Goal: Information Seeking & Learning: Learn about a topic

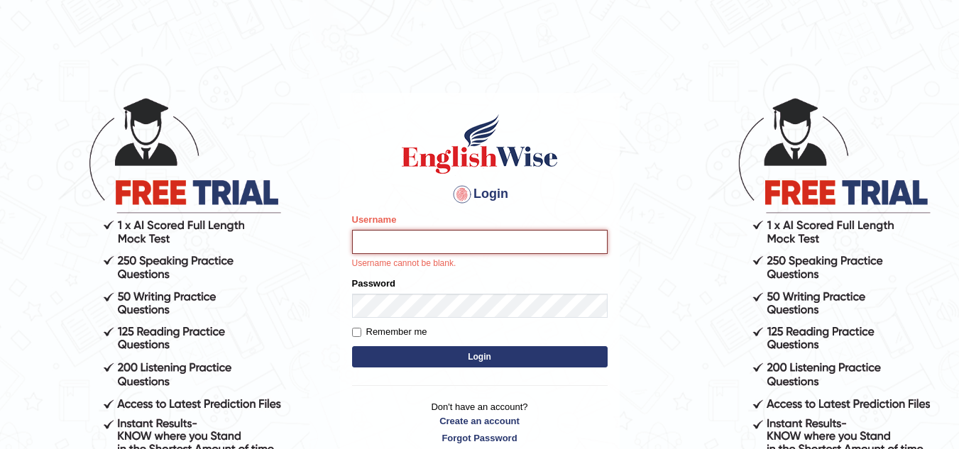
type input "sk247289"
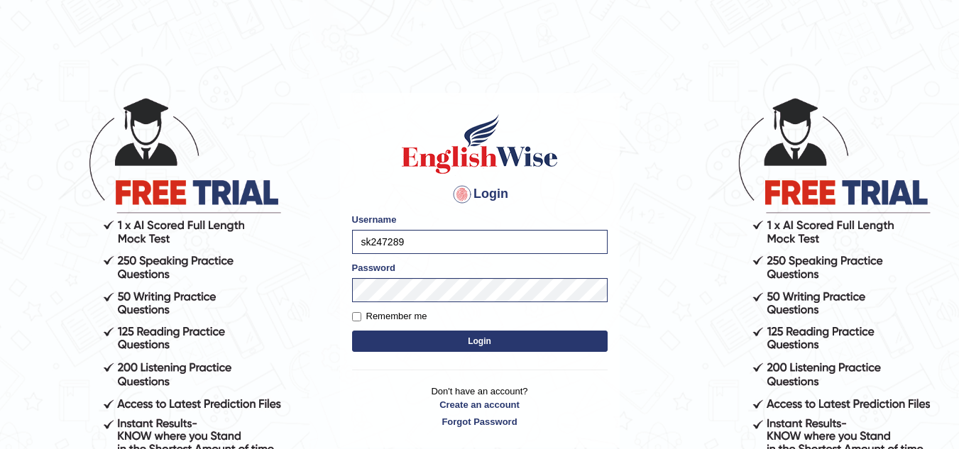
click at [483, 342] on button "Login" at bounding box center [479, 341] width 255 height 21
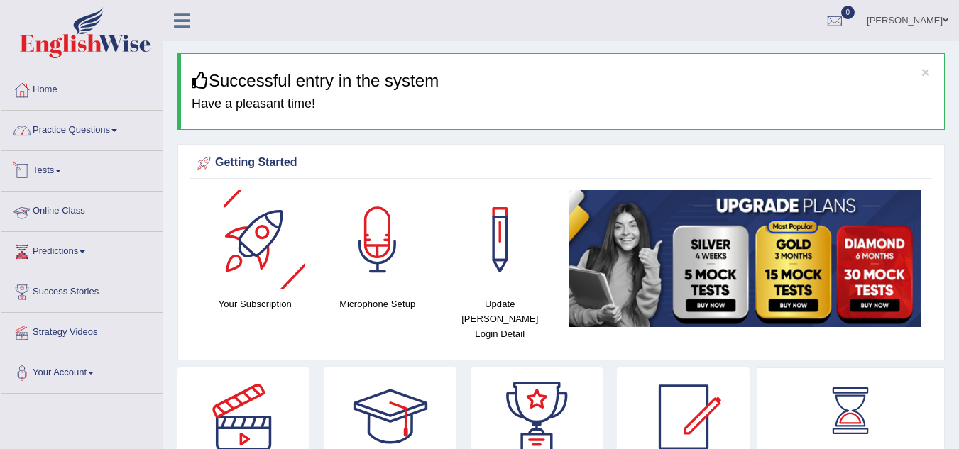
click at [97, 144] on link "Practice Questions" at bounding box center [82, 128] width 162 height 35
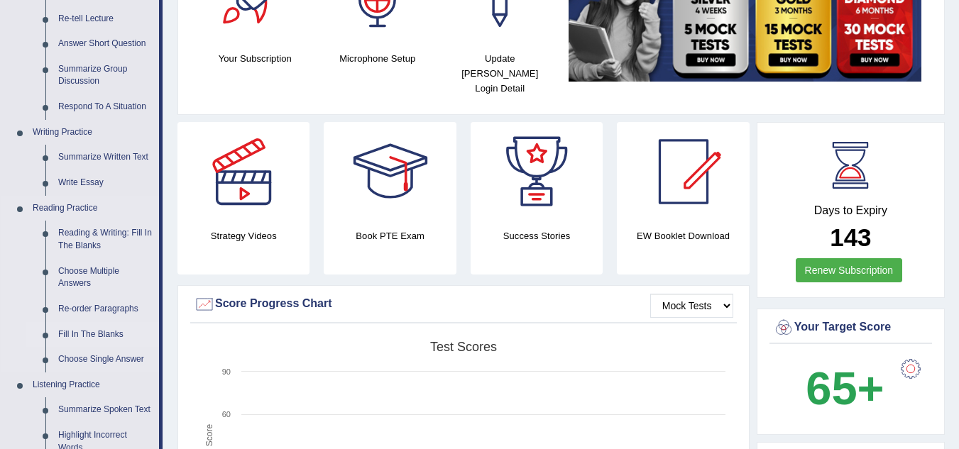
scroll to position [245, 0]
click at [87, 158] on link "Summarize Written Text" at bounding box center [105, 158] width 107 height 26
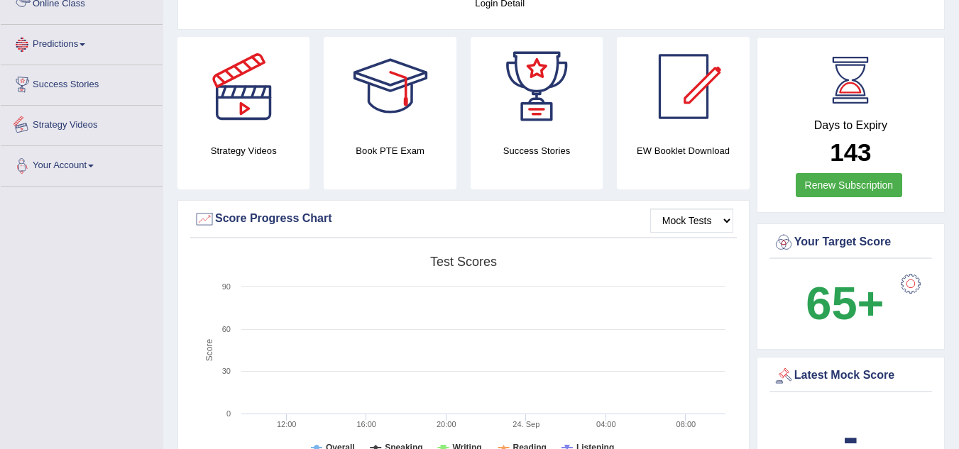
scroll to position [903, 0]
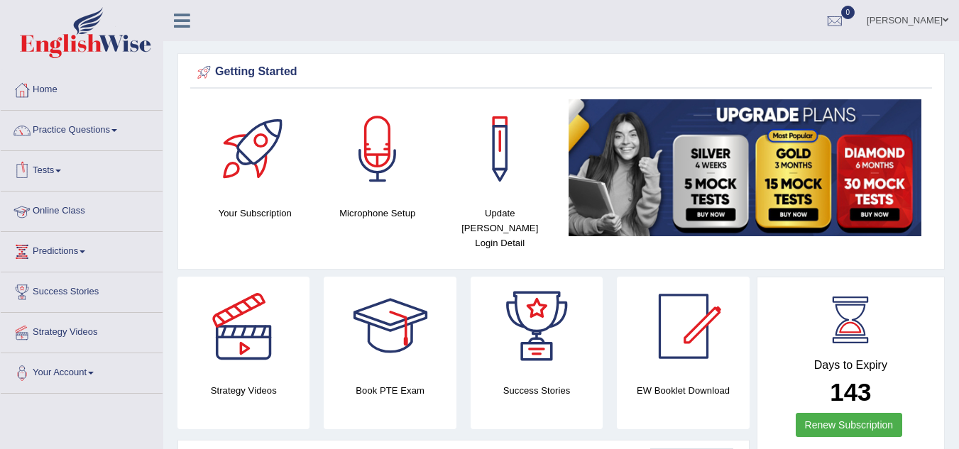
click at [98, 126] on link "Practice Questions" at bounding box center [82, 128] width 162 height 35
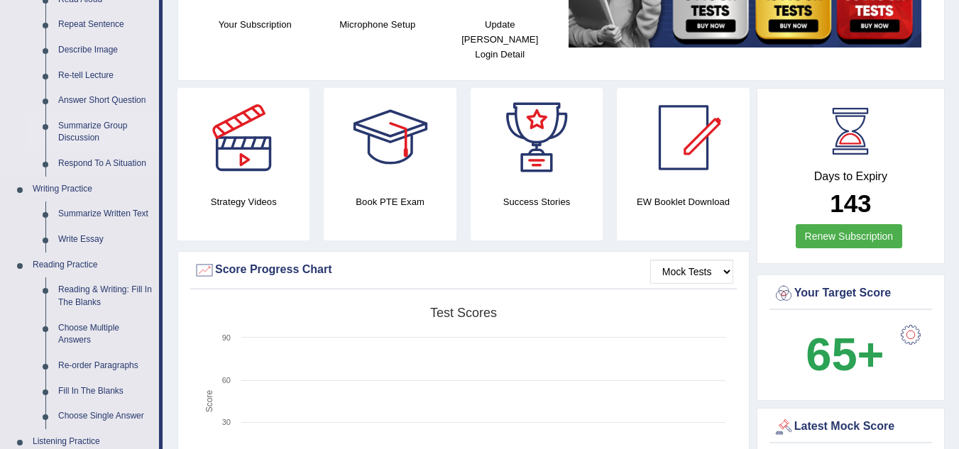
scroll to position [255, 0]
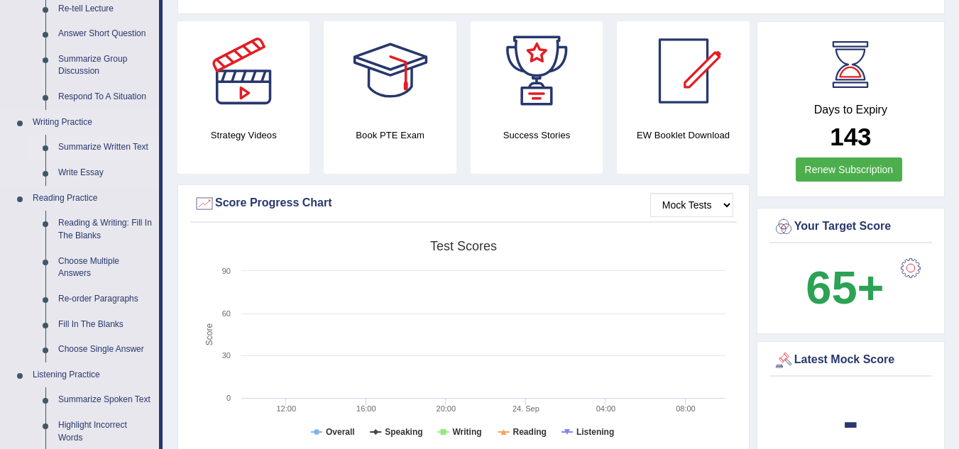
click at [97, 141] on link "Summarize Written Text" at bounding box center [105, 148] width 107 height 26
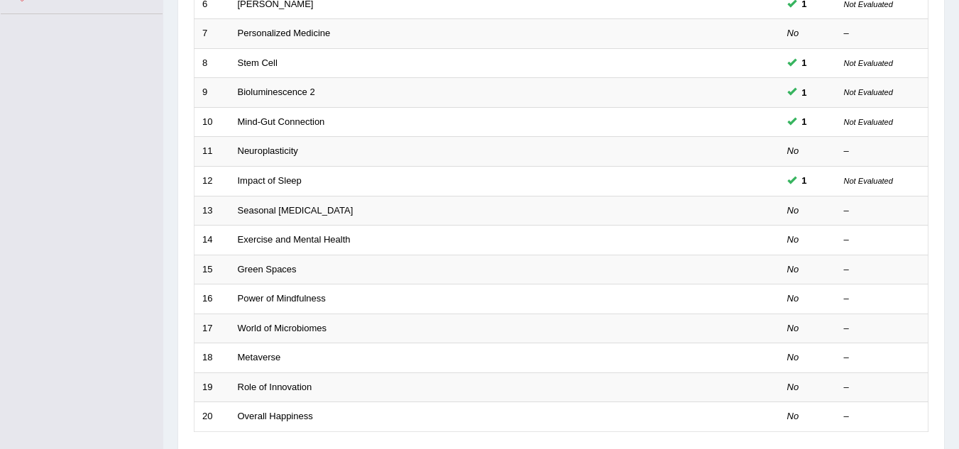
scroll to position [380, 0]
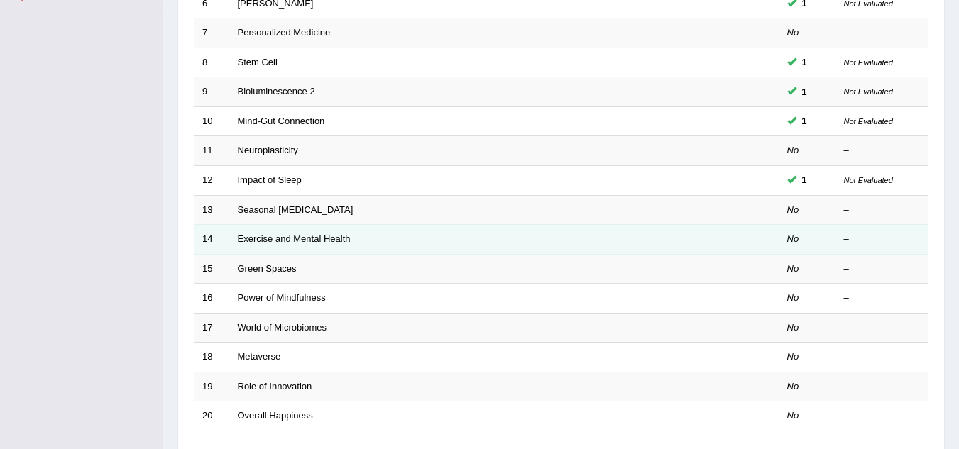
click at [272, 243] on link "Exercise and Mental Health" at bounding box center [294, 238] width 113 height 11
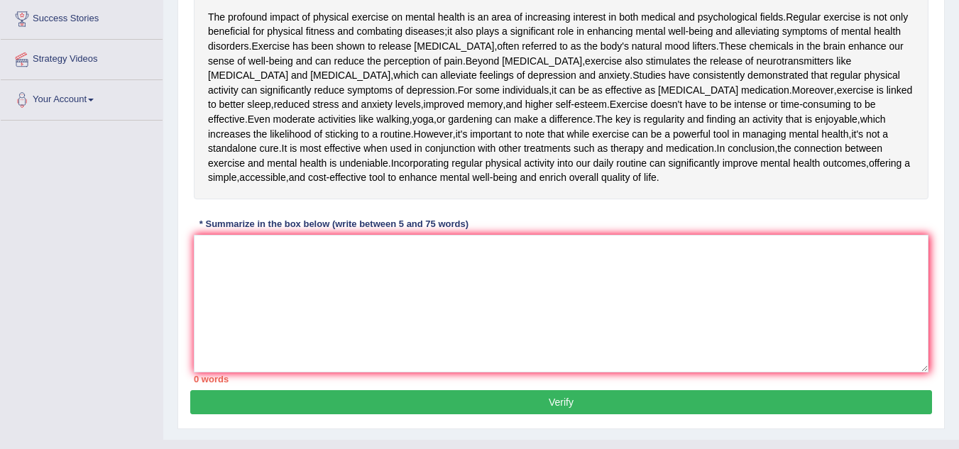
scroll to position [264, 0]
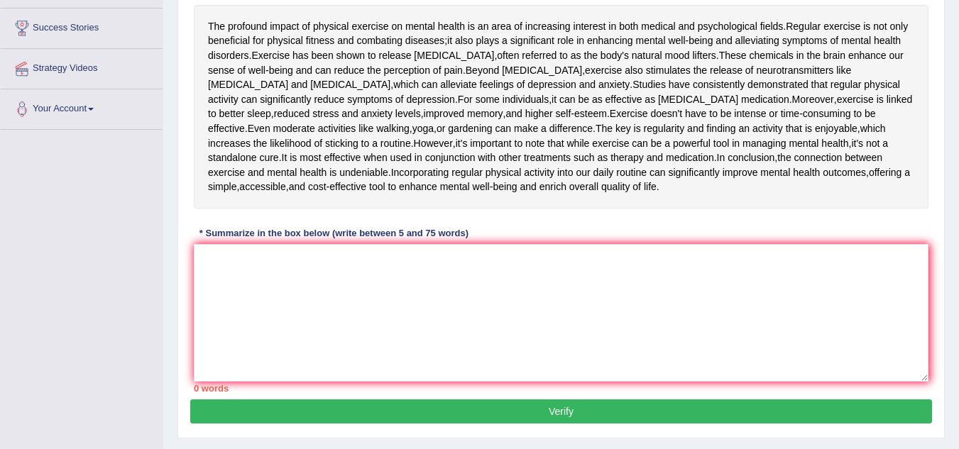
click at [277, 240] on div "* Summarize in the box below (write between 5 and 75 words)" at bounding box center [334, 232] width 280 height 13
click at [216, 311] on textarea at bounding box center [561, 313] width 734 height 138
type textarea "t"
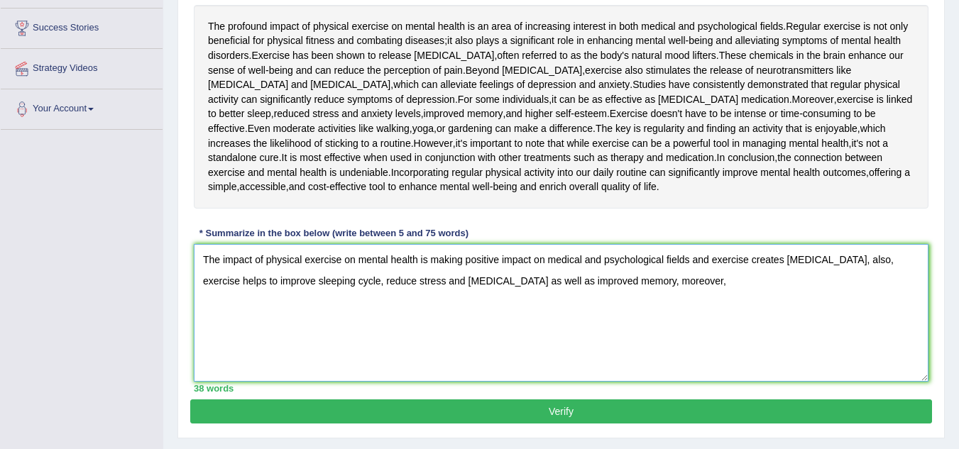
click at [689, 319] on textarea "The impact of physical exercise on mental health is making positive impact on m…" at bounding box center [561, 313] width 734 height 138
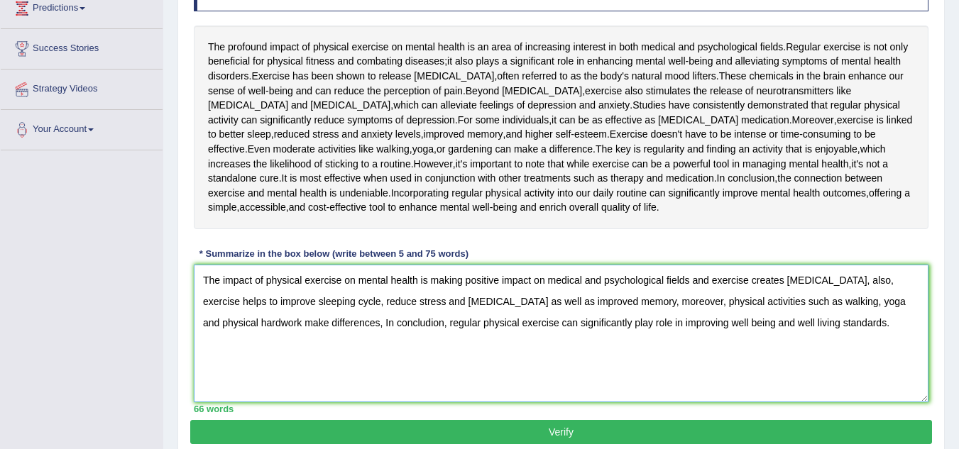
scroll to position [343, 0]
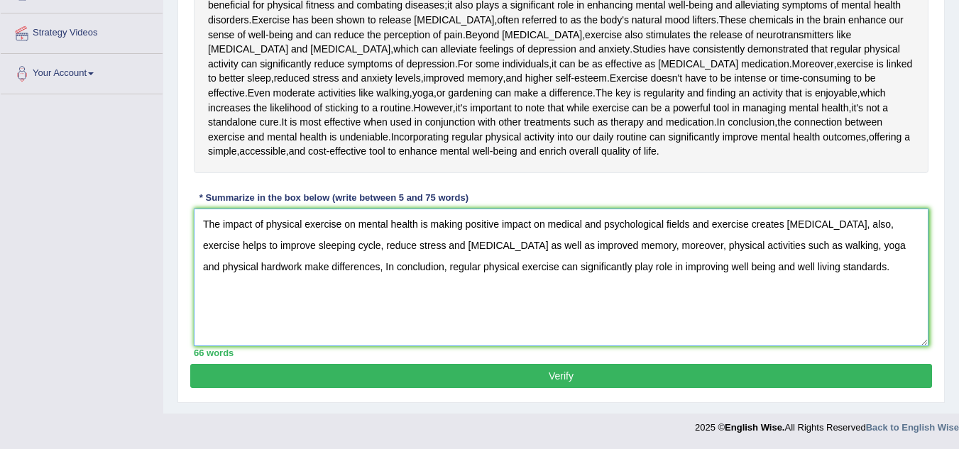
type textarea "The impact of physical exercise on mental health is making positive impact on m…"
click at [609, 377] on button "Verify" at bounding box center [560, 376] width 741 height 24
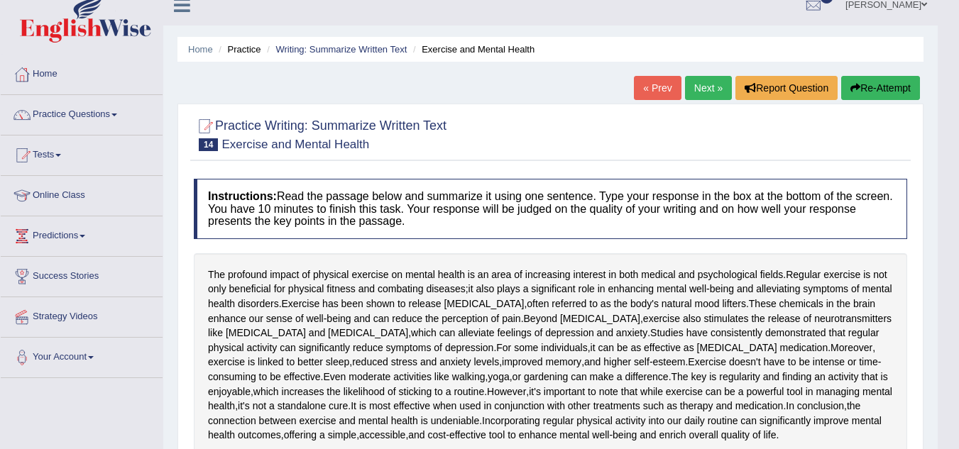
scroll to position [0, 0]
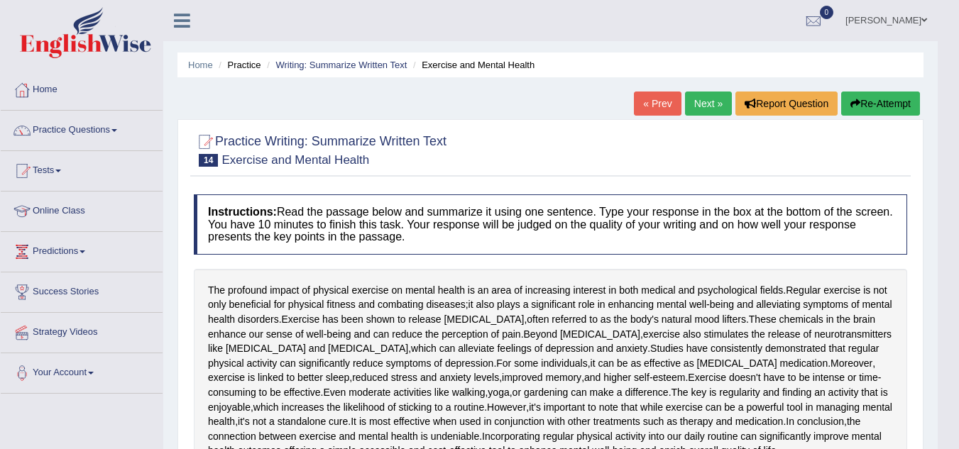
click at [697, 109] on link "Next »" at bounding box center [708, 104] width 47 height 24
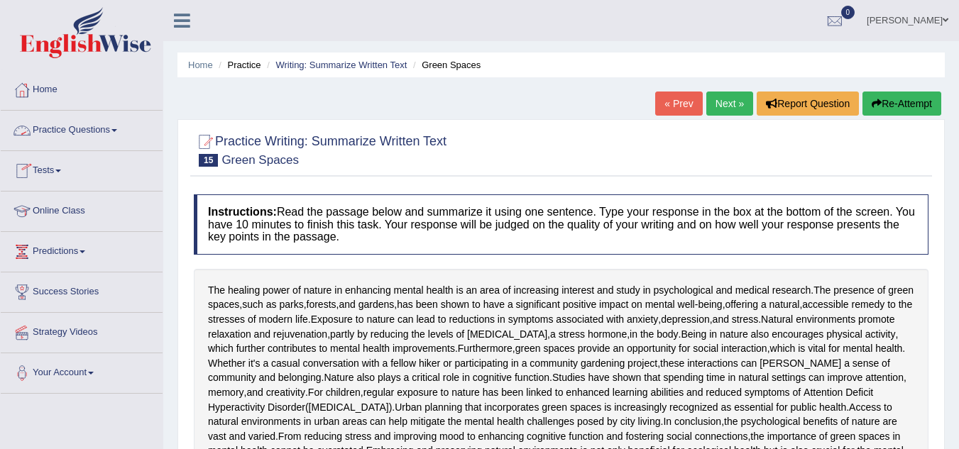
click at [94, 140] on link "Practice Questions" at bounding box center [82, 128] width 162 height 35
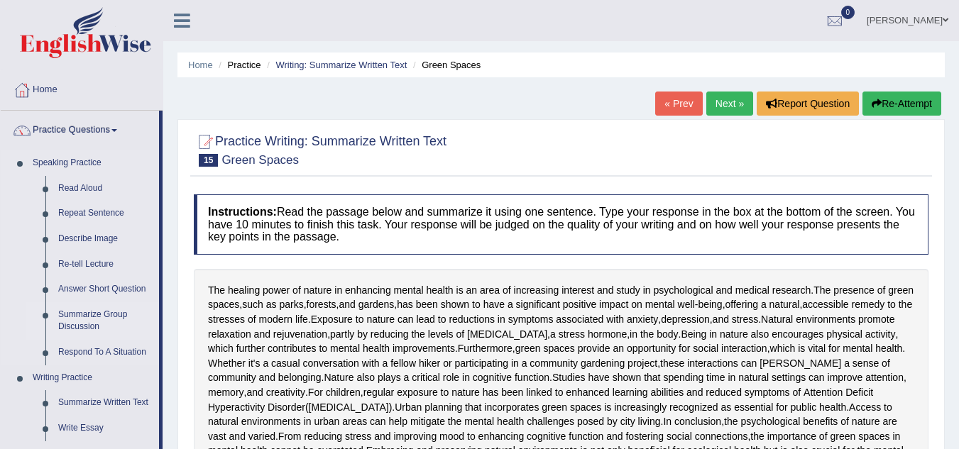
scroll to position [231, 0]
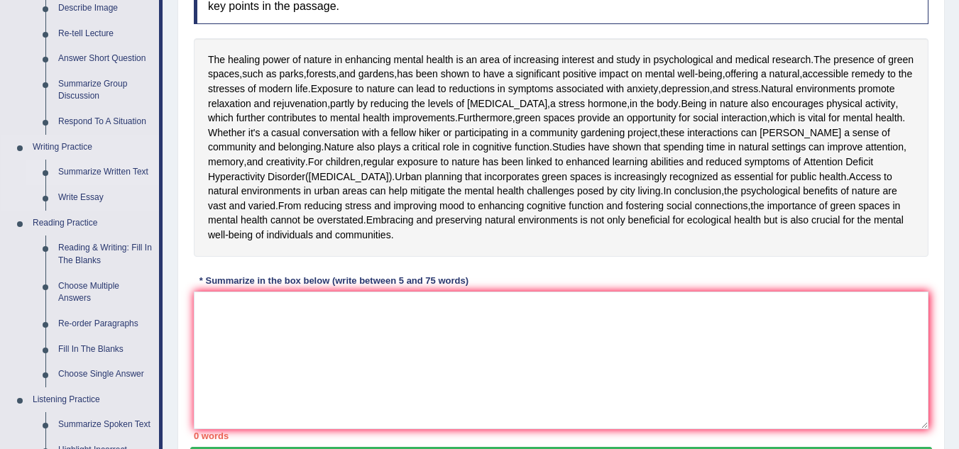
click at [79, 167] on link "Summarize Written Text" at bounding box center [105, 173] width 107 height 26
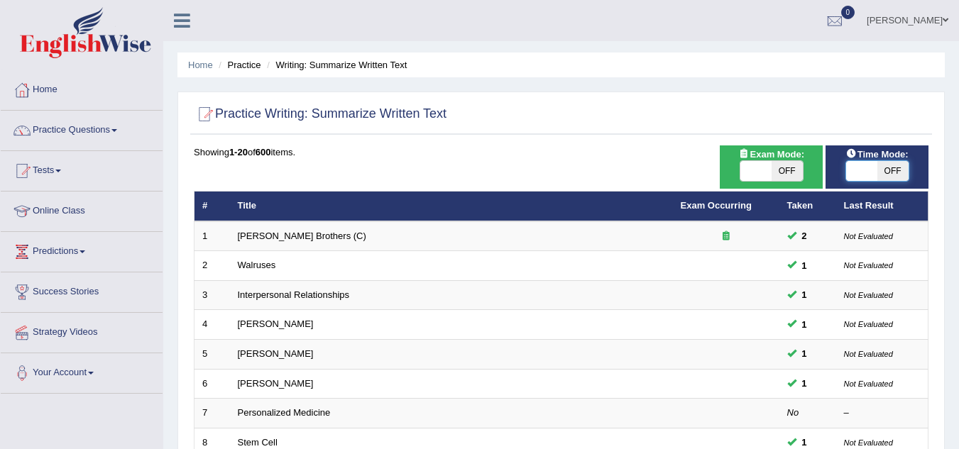
click at [873, 172] on span at bounding box center [861, 171] width 31 height 20
checkbox input "true"
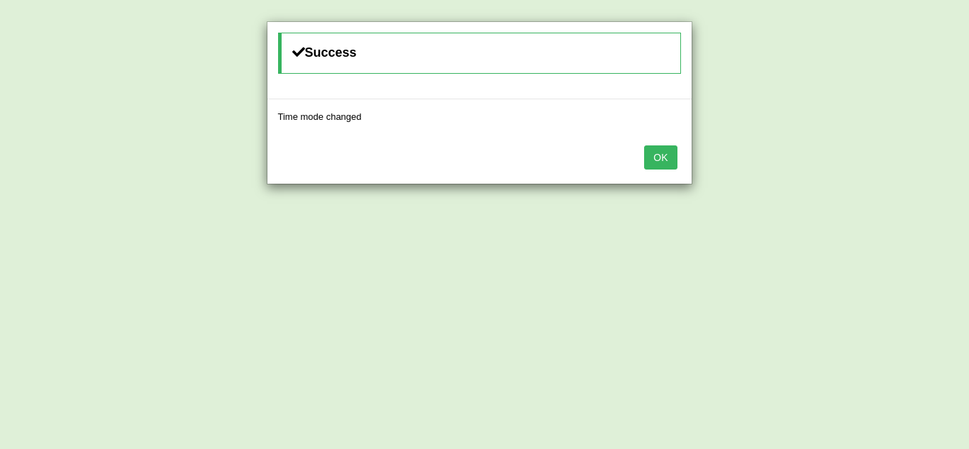
click at [662, 155] on button "OK" at bounding box center [660, 157] width 33 height 24
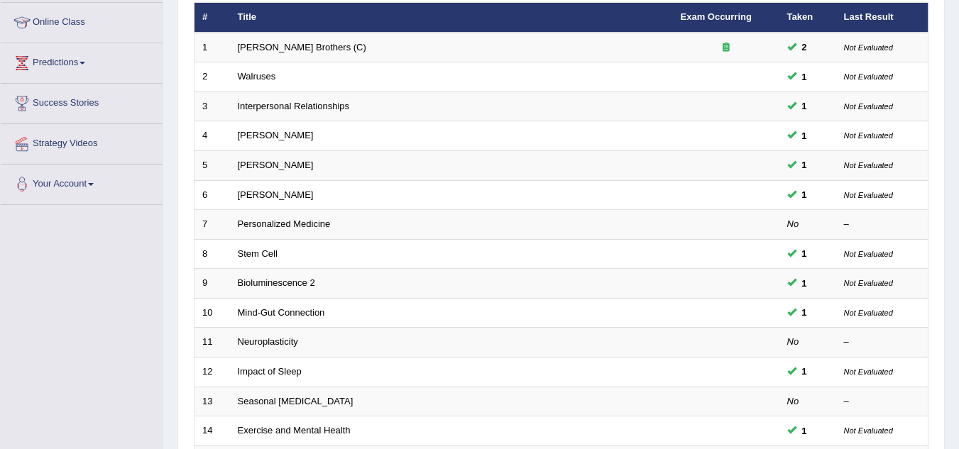
scroll to position [458, 0]
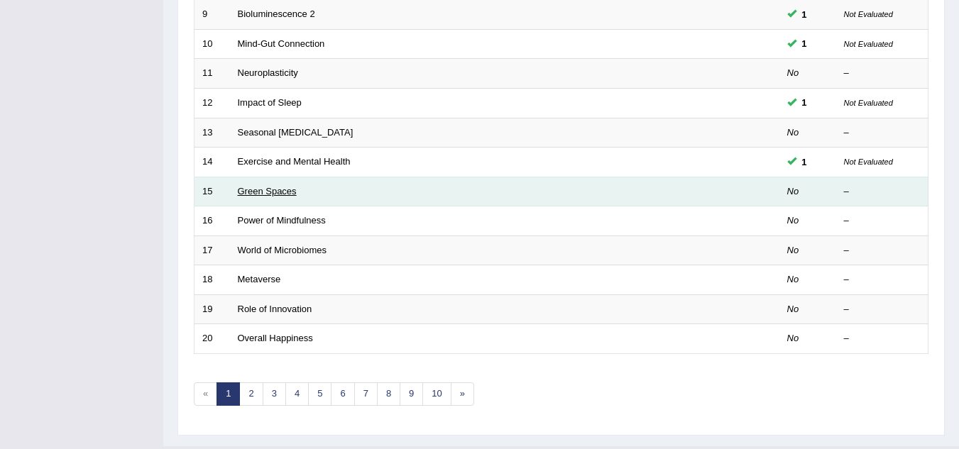
click at [265, 192] on link "Green Spaces" at bounding box center [267, 191] width 59 height 11
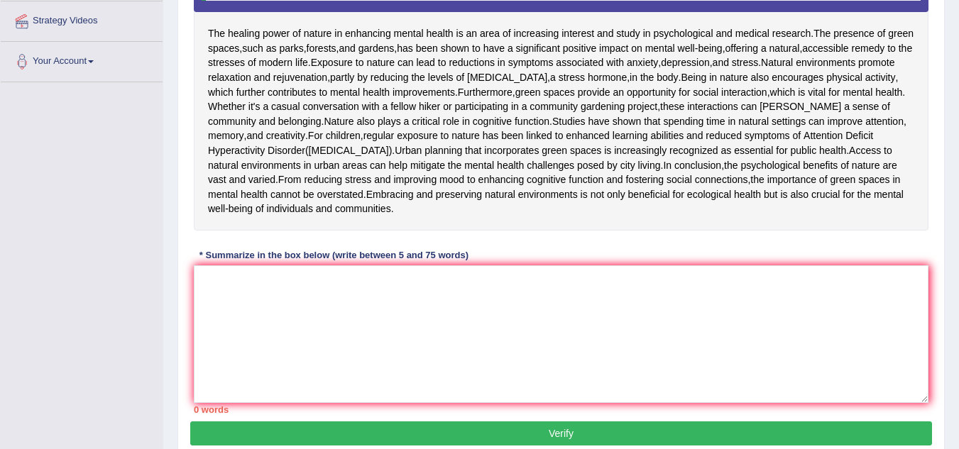
scroll to position [312, 0]
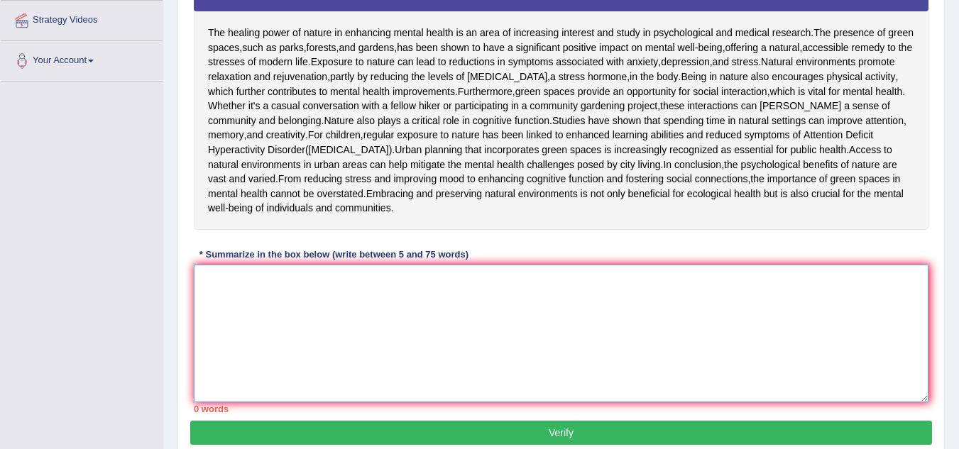
click at [269, 402] on textarea at bounding box center [561, 334] width 734 height 138
type textarea "t"
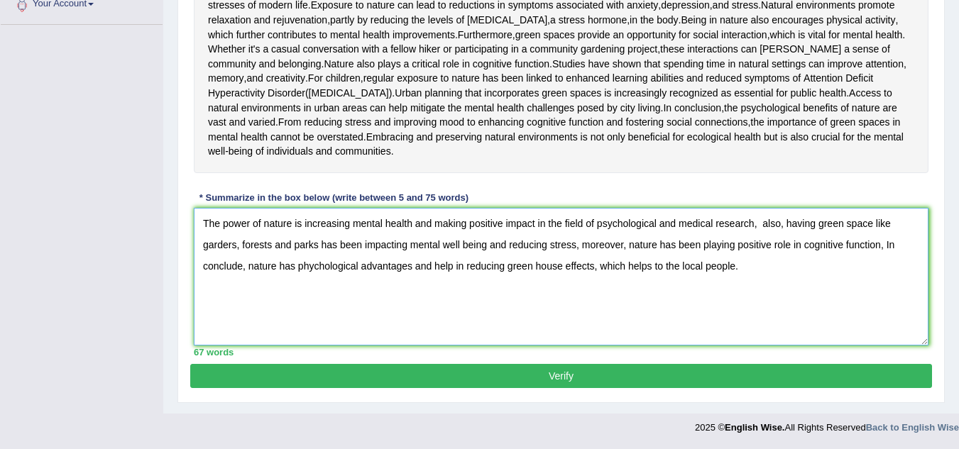
scroll to position [485, 0]
type textarea "The power of nature is increasing mental health and making positive impact in t…"
click at [361, 374] on button "Verify" at bounding box center [560, 376] width 741 height 24
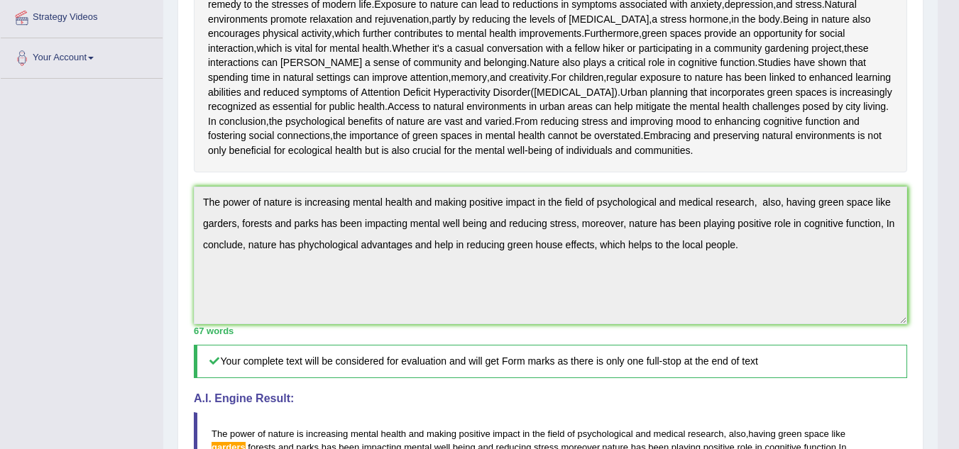
scroll to position [0, 0]
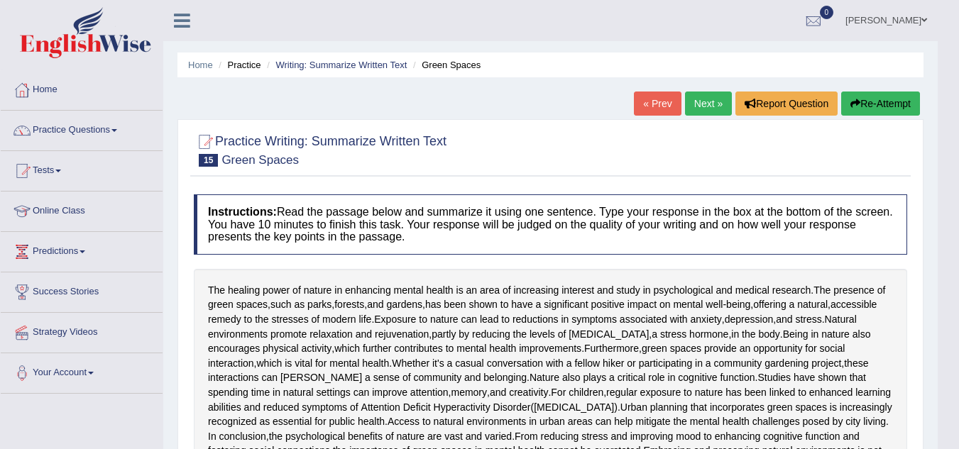
click at [688, 99] on link "Next »" at bounding box center [708, 104] width 47 height 24
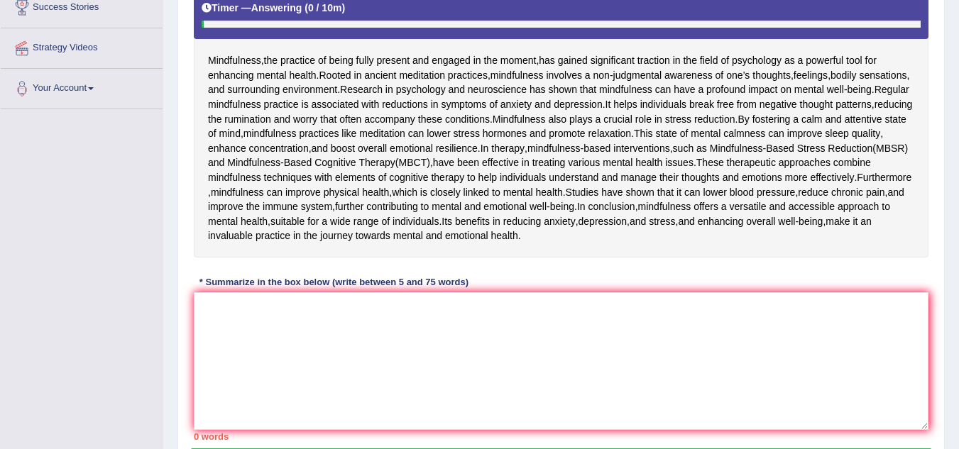
scroll to position [285, 0]
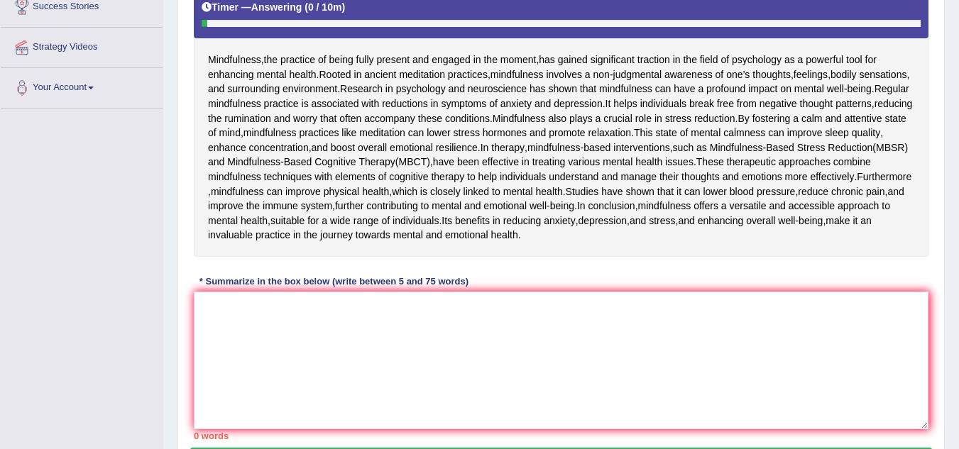
click at [241, 288] on div "* Summarize in the box below (write between 5 and 75 words)" at bounding box center [334, 281] width 280 height 13
click at [275, 429] on textarea at bounding box center [561, 361] width 734 height 138
type textarea "m"
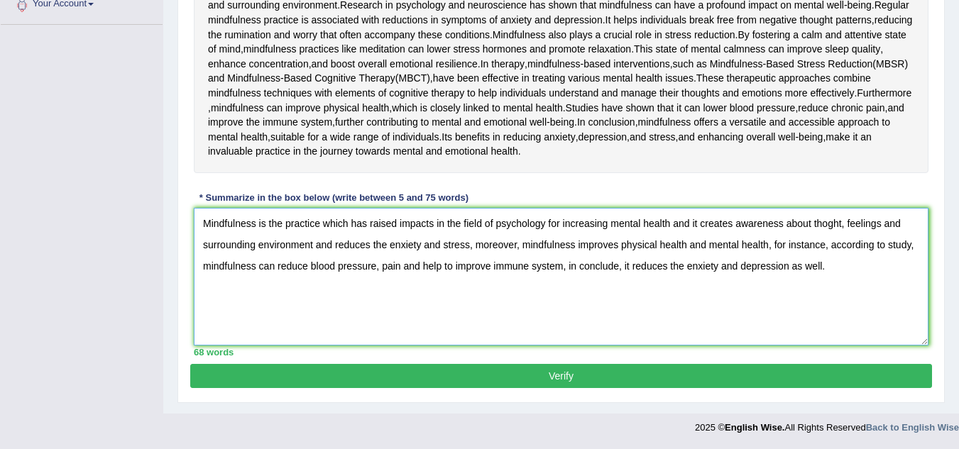
scroll to position [471, 0]
type textarea "Mindfulness is the practice which has raised impacts in the field of psychology…"
click at [649, 382] on button "Verify" at bounding box center [560, 376] width 741 height 24
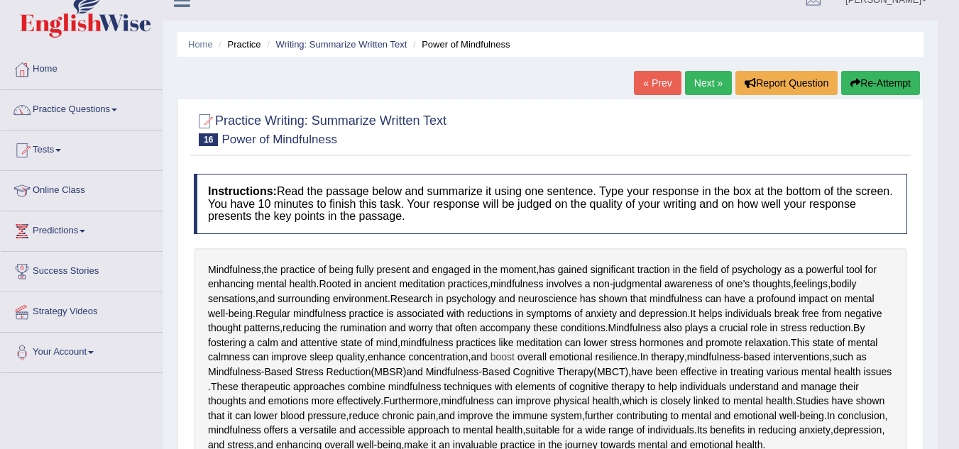
scroll to position [0, 0]
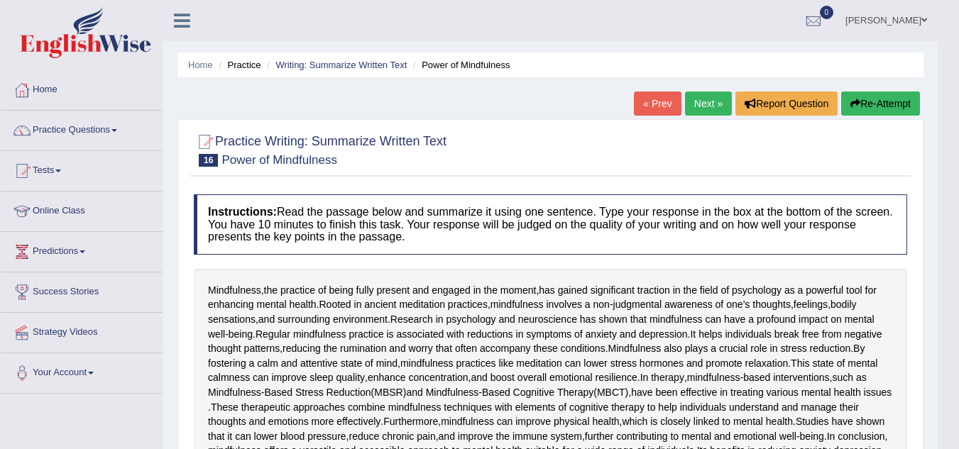
click at [716, 96] on link "Next »" at bounding box center [708, 104] width 47 height 24
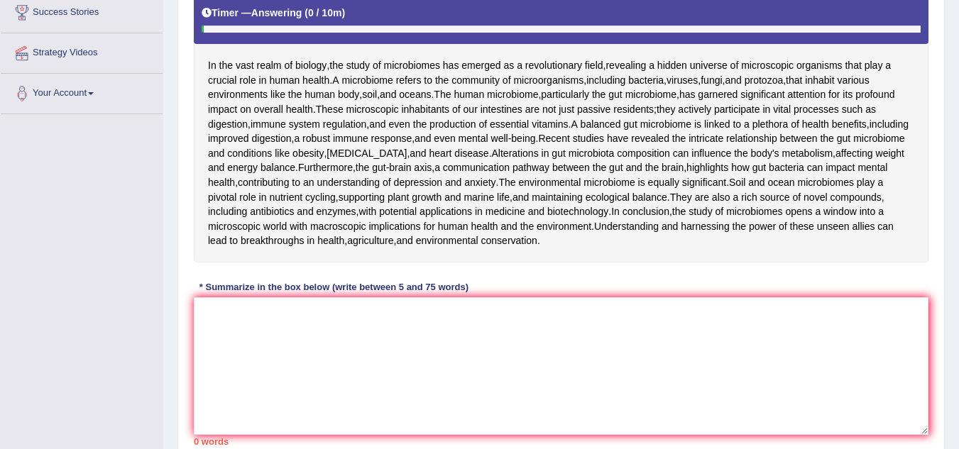
scroll to position [280, 0]
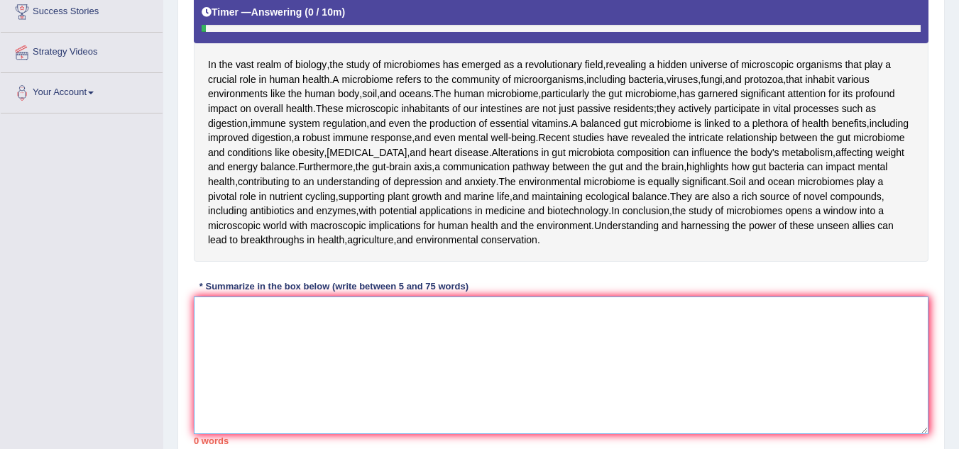
click at [233, 434] on textarea at bounding box center [561, 366] width 734 height 138
type textarea "t"
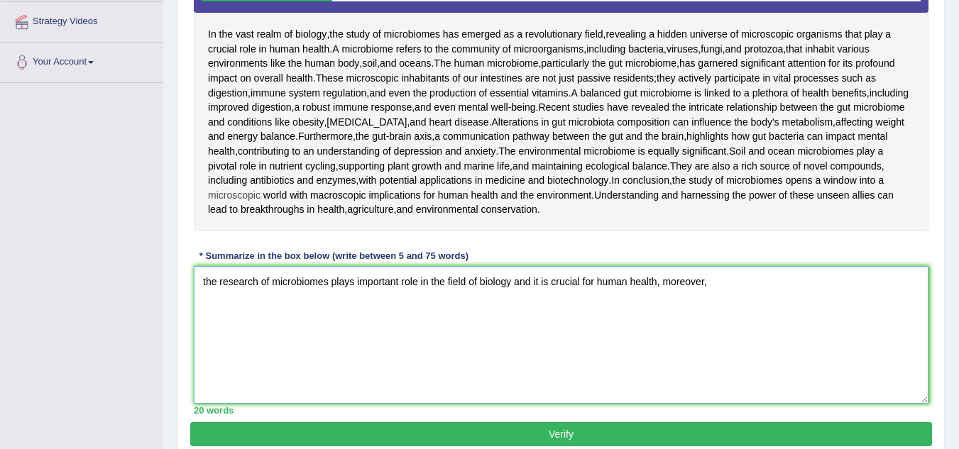
scroll to position [313, 0]
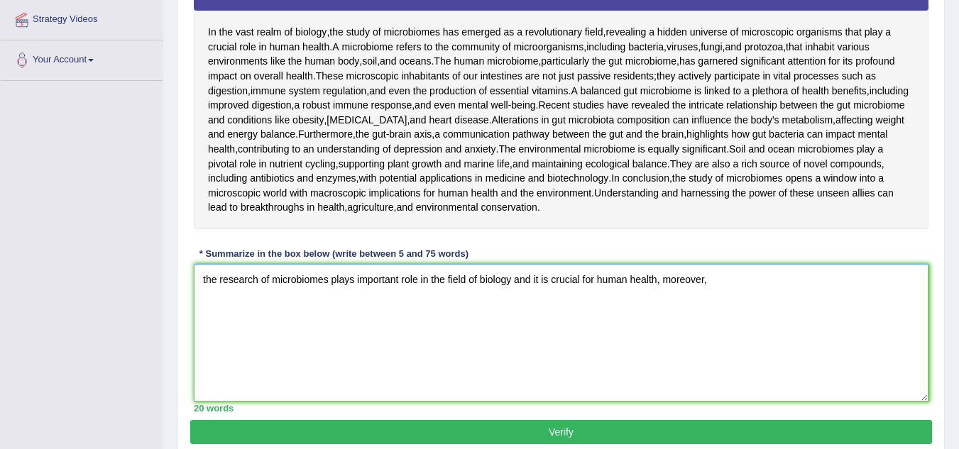
click at [743, 352] on textarea "the research of microbiomes plays important role in the field of biology and it…" at bounding box center [561, 333] width 734 height 138
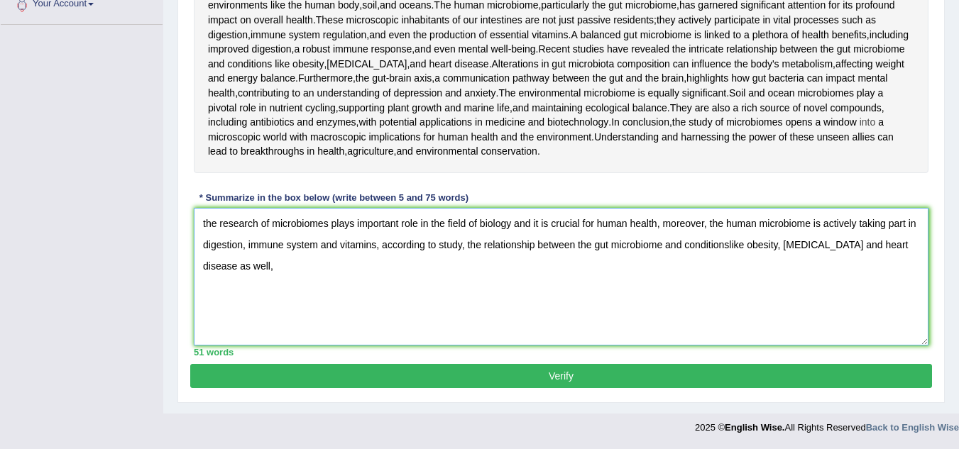
scroll to position [442, 0]
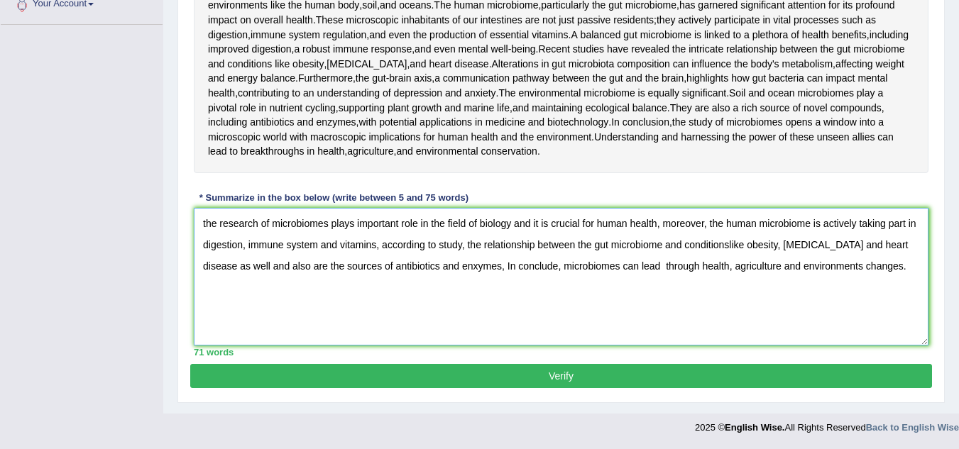
click at [811, 282] on textarea "the research of microbiomes plays important role in the field of biology and it…" at bounding box center [561, 277] width 734 height 138
click at [855, 267] on textarea "the research of microbiomes plays important role in the field of biology and it…" at bounding box center [561, 277] width 734 height 138
type textarea "the research of microbiomes plays important role in the field of biology and it…"
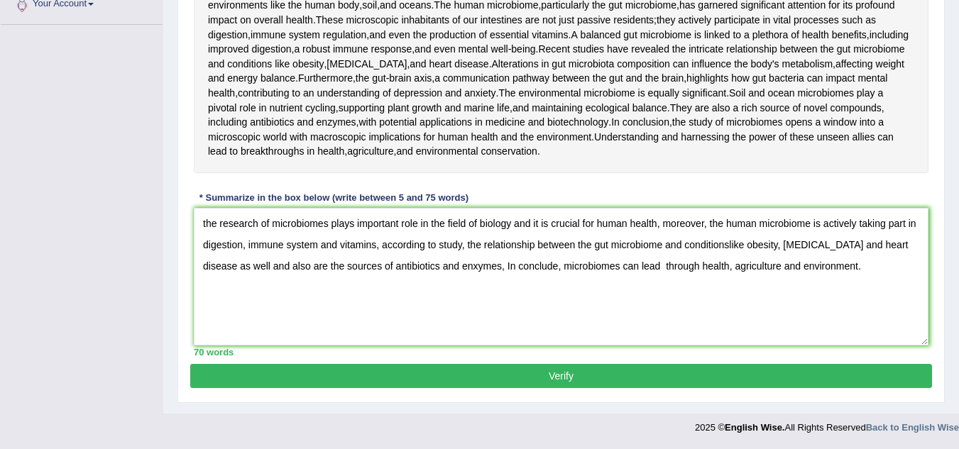
click at [664, 377] on button "Verify" at bounding box center [560, 376] width 741 height 24
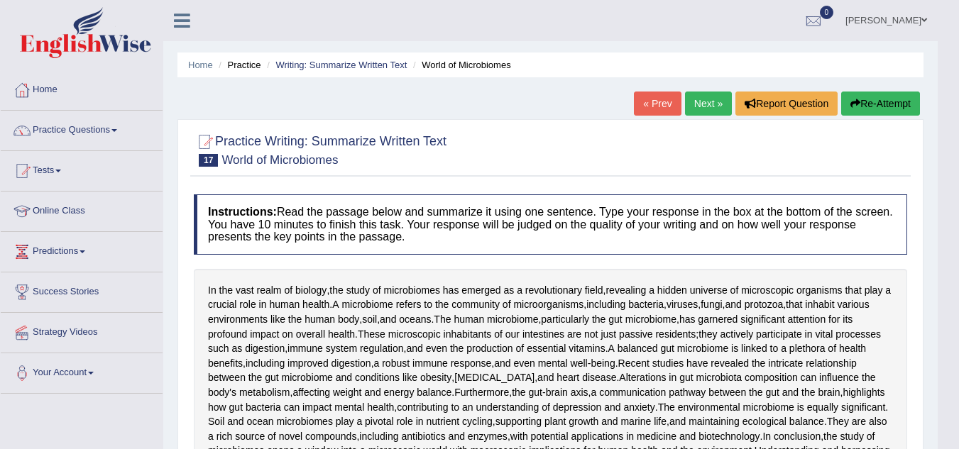
scroll to position [1, 0]
click at [688, 99] on link "Next »" at bounding box center [708, 103] width 47 height 24
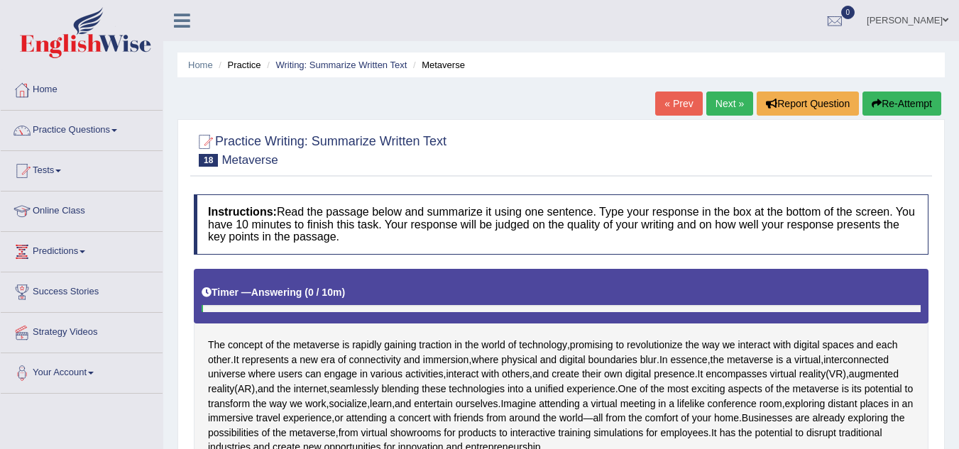
scroll to position [182, 0]
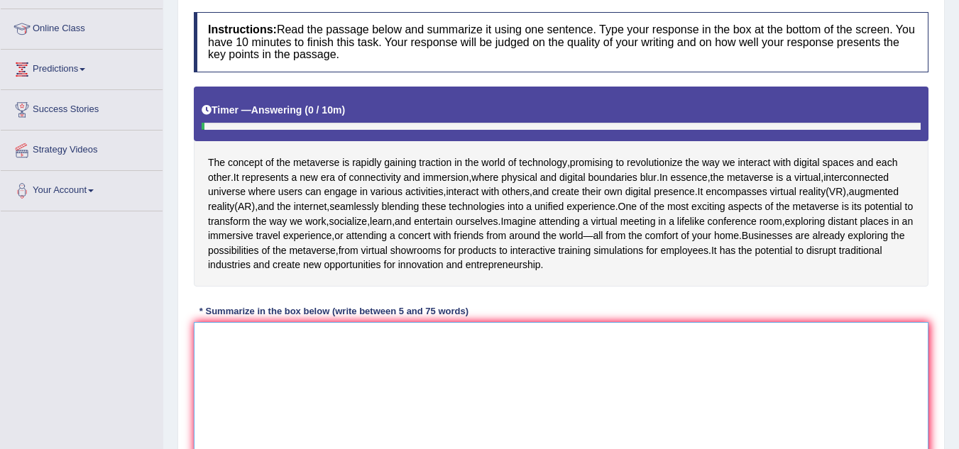
click at [219, 410] on textarea at bounding box center [561, 391] width 734 height 138
type textarea "i"
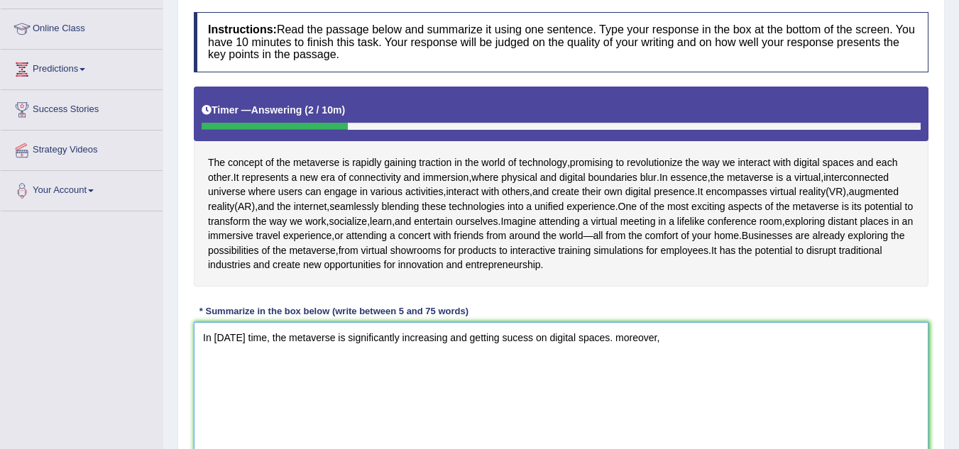
click at [688, 339] on textarea "In [DATE] time, the metaverse is significantly increasing and getting sucess on…" at bounding box center [561, 391] width 734 height 138
click at [902, 356] on textarea "In [DATE] time, the metaverse is significantly increasing and getting sucess on…" at bounding box center [561, 391] width 734 height 138
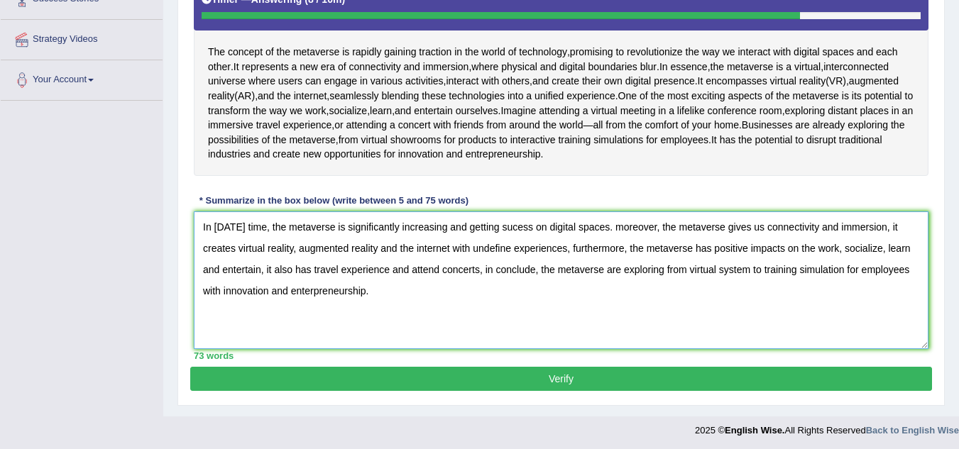
scroll to position [302, 0]
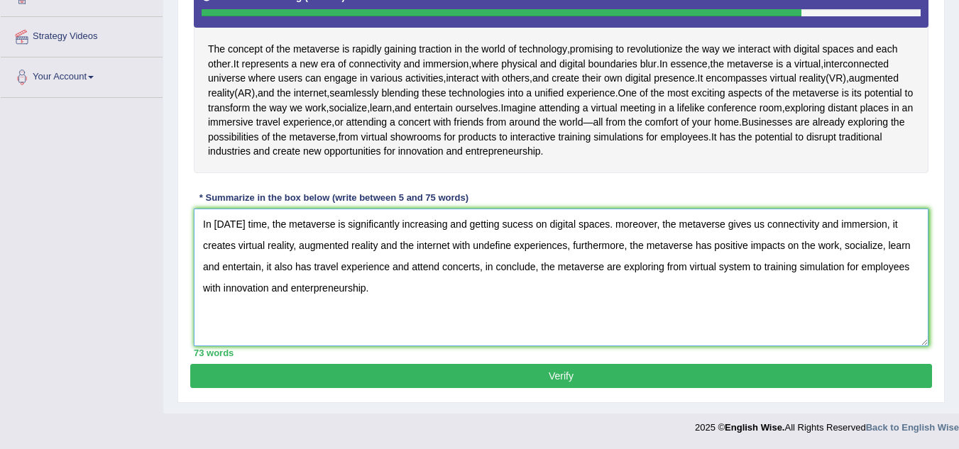
type textarea "In [DATE] time, the metaverse is significantly increasing and getting sucess on…"
click at [541, 388] on button "Verify" at bounding box center [560, 376] width 741 height 24
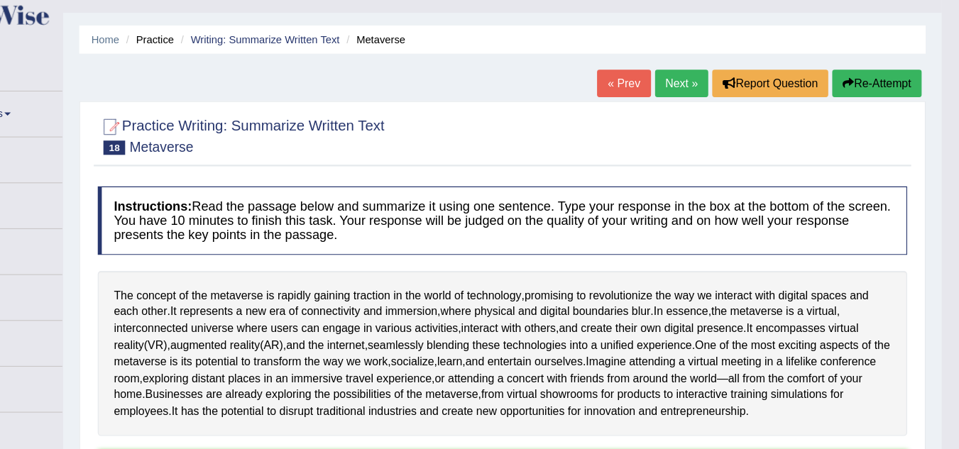
scroll to position [0, 0]
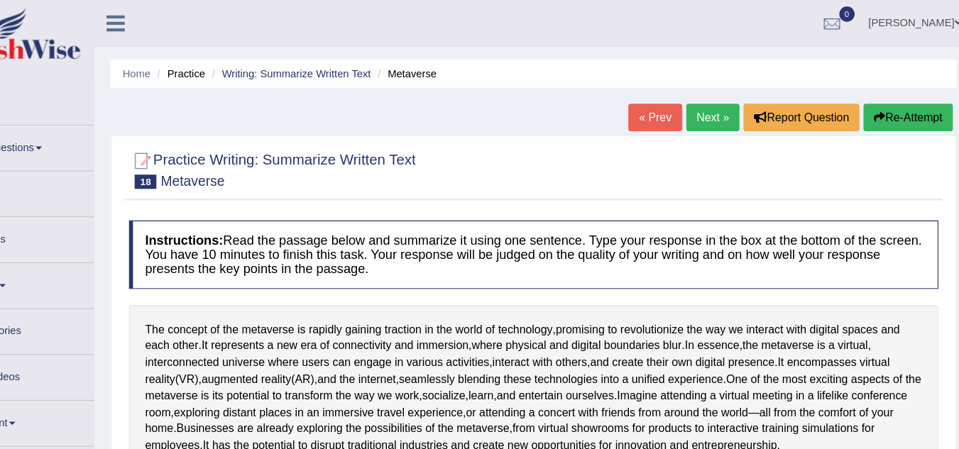
click at [702, 116] on div "« Prev Next » Report Question Re-Attempt" at bounding box center [778, 106] width 289 height 28
click at [688, 100] on link "Next »" at bounding box center [708, 104] width 47 height 24
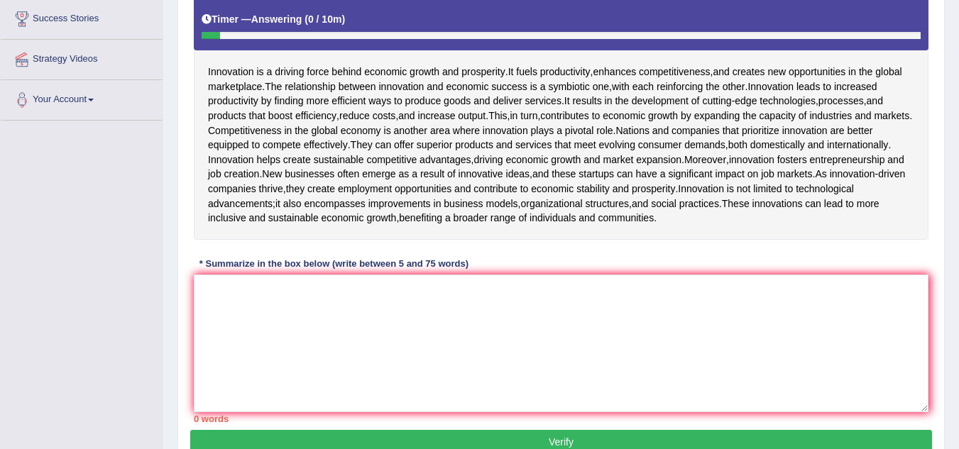
scroll to position [276, 0]
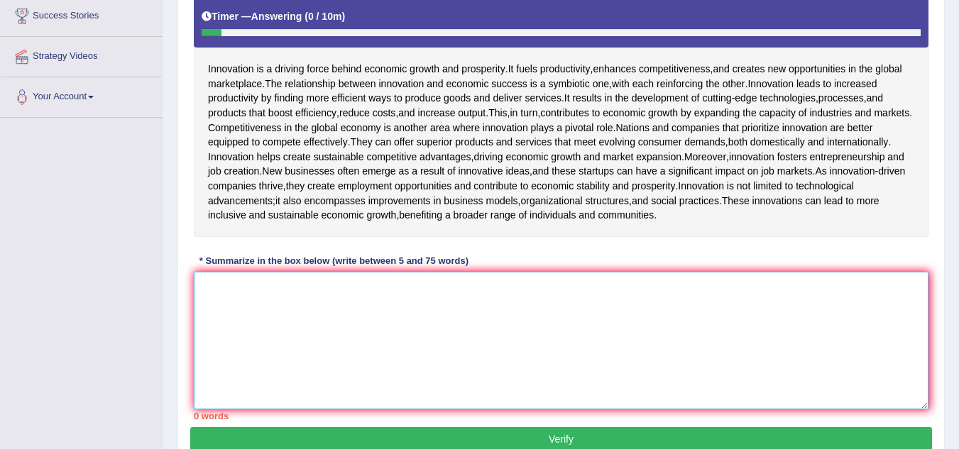
click at [221, 330] on textarea at bounding box center [561, 341] width 734 height 138
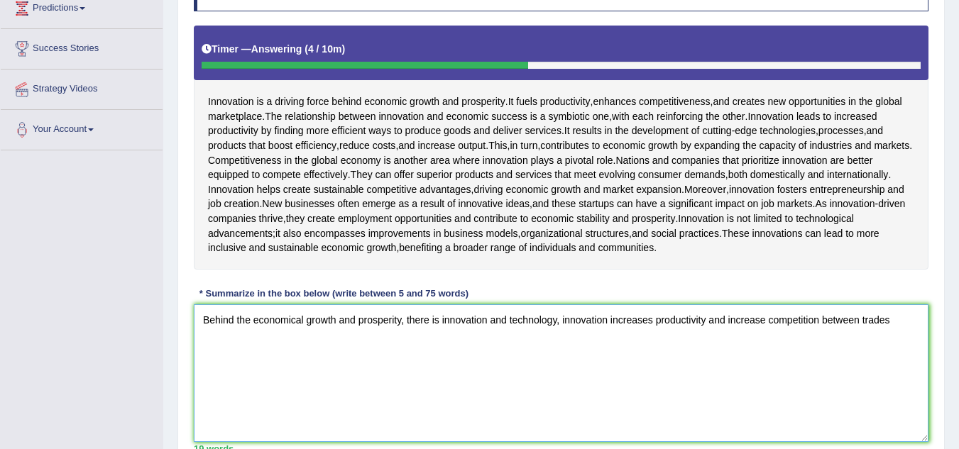
scroll to position [383, 0]
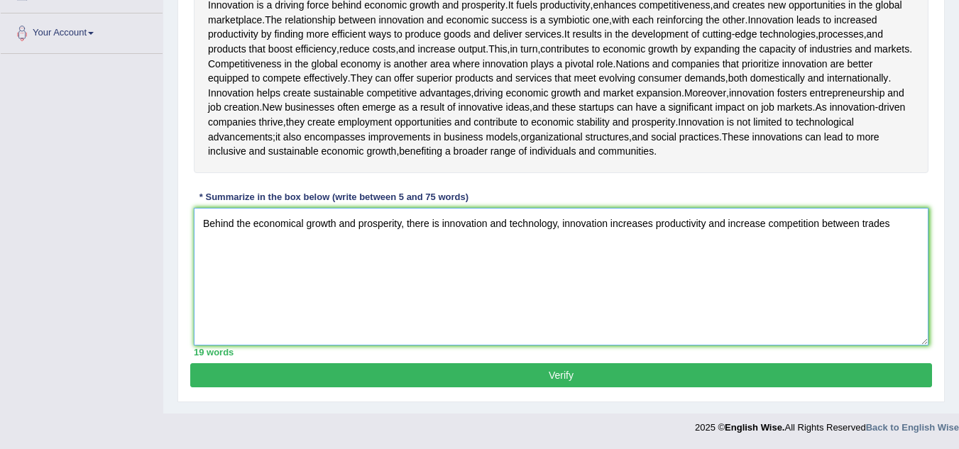
click at [765, 228] on textarea "Behind the economical growth and prosperity, there is innovation and technology…" at bounding box center [561, 277] width 734 height 138
click at [877, 231] on textarea "Behind the economical growth and prosperity, there is innovation and technology…" at bounding box center [561, 277] width 734 height 138
type textarea "Behind the economical growth and prosperity, there is innovation and technology…"
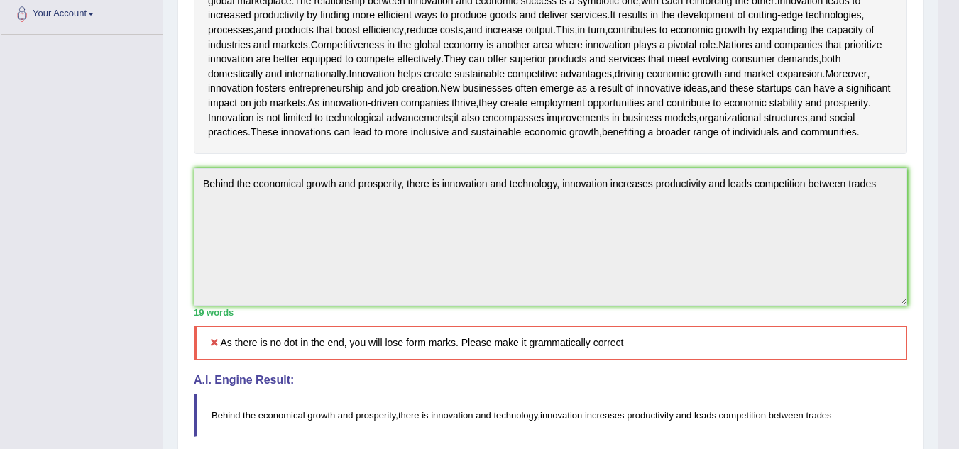
scroll to position [360, 0]
